Goal: Task Accomplishment & Management: Complete application form

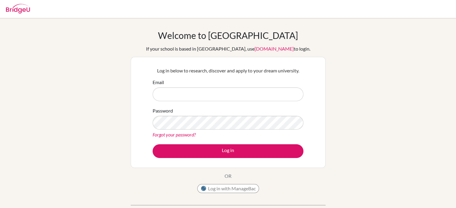
type input "[EMAIL_ADDRESS][DOMAIN_NAME]"
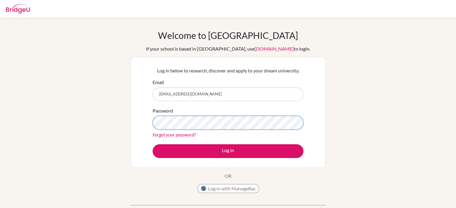
click at [152, 144] on button "Log in" at bounding box center [227, 151] width 151 height 14
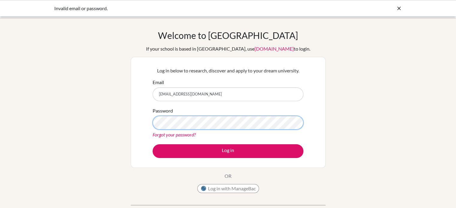
click at [152, 144] on button "Log in" at bounding box center [227, 151] width 151 height 14
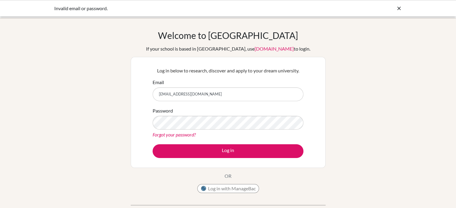
click at [334, 48] on div "Welcome to BridgeU If your school is based in China, use app.bridge-u.com.cn to…" at bounding box center [228, 128] width 456 height 196
click at [399, 7] on icon at bounding box center [399, 8] width 6 height 6
